Goal: Download file/media

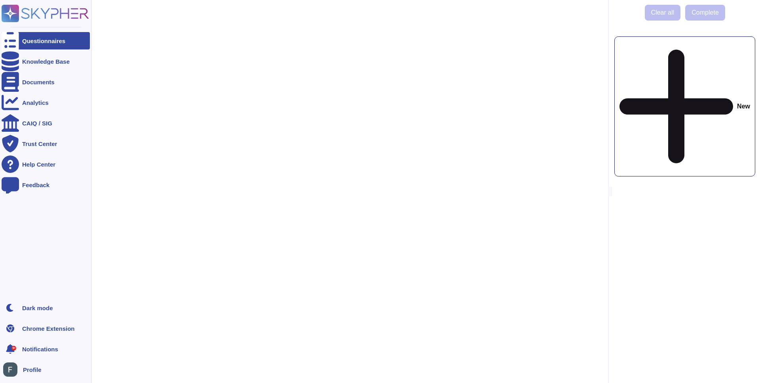
click at [9, 48] on div at bounding box center [10, 40] width 17 height 17
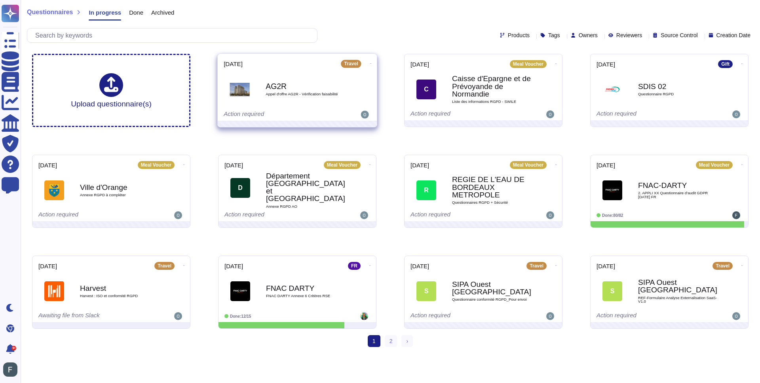
click at [284, 93] on span "Appel d'offre AG2R - Vérification faisabilité" at bounding box center [305, 94] width 80 height 4
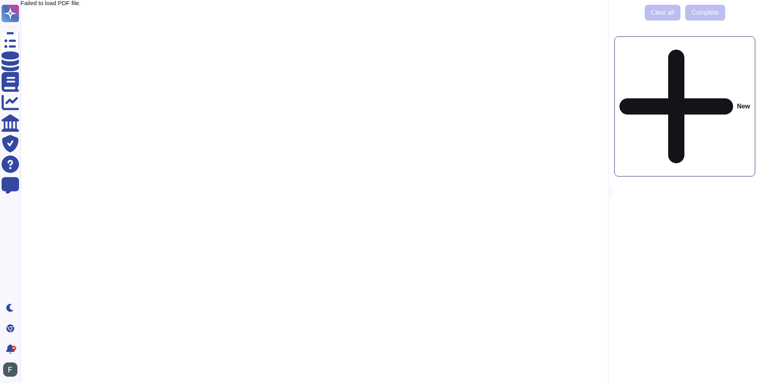
click at [57, 4] on div "Failed to load PDF file." at bounding box center [316, 3] width 591 height 6
